Goal: Task Accomplishment & Management: Manage account settings

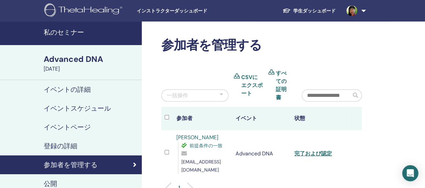
click at [72, 36] on h4 "私のセミナー" at bounding box center [91, 32] width 94 height 8
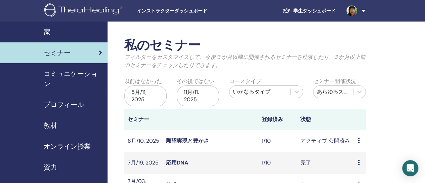
scroll to position [34, 0]
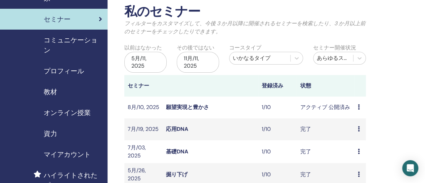
click at [358, 107] on icon at bounding box center [358, 106] width 2 height 5
click at [362, 131] on link "出席者" at bounding box center [357, 132] width 16 height 7
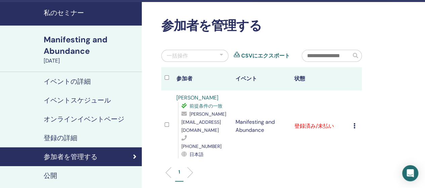
scroll to position [34, 0]
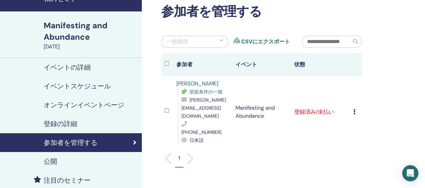
click at [354, 109] on icon at bounding box center [354, 111] width 2 height 5
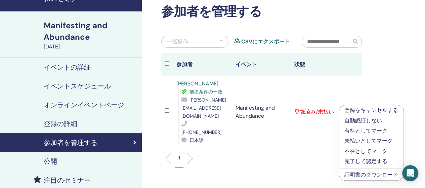
click at [362, 161] on p "完了して認定する" at bounding box center [371, 161] width 54 height 8
